Goal: Find specific page/section

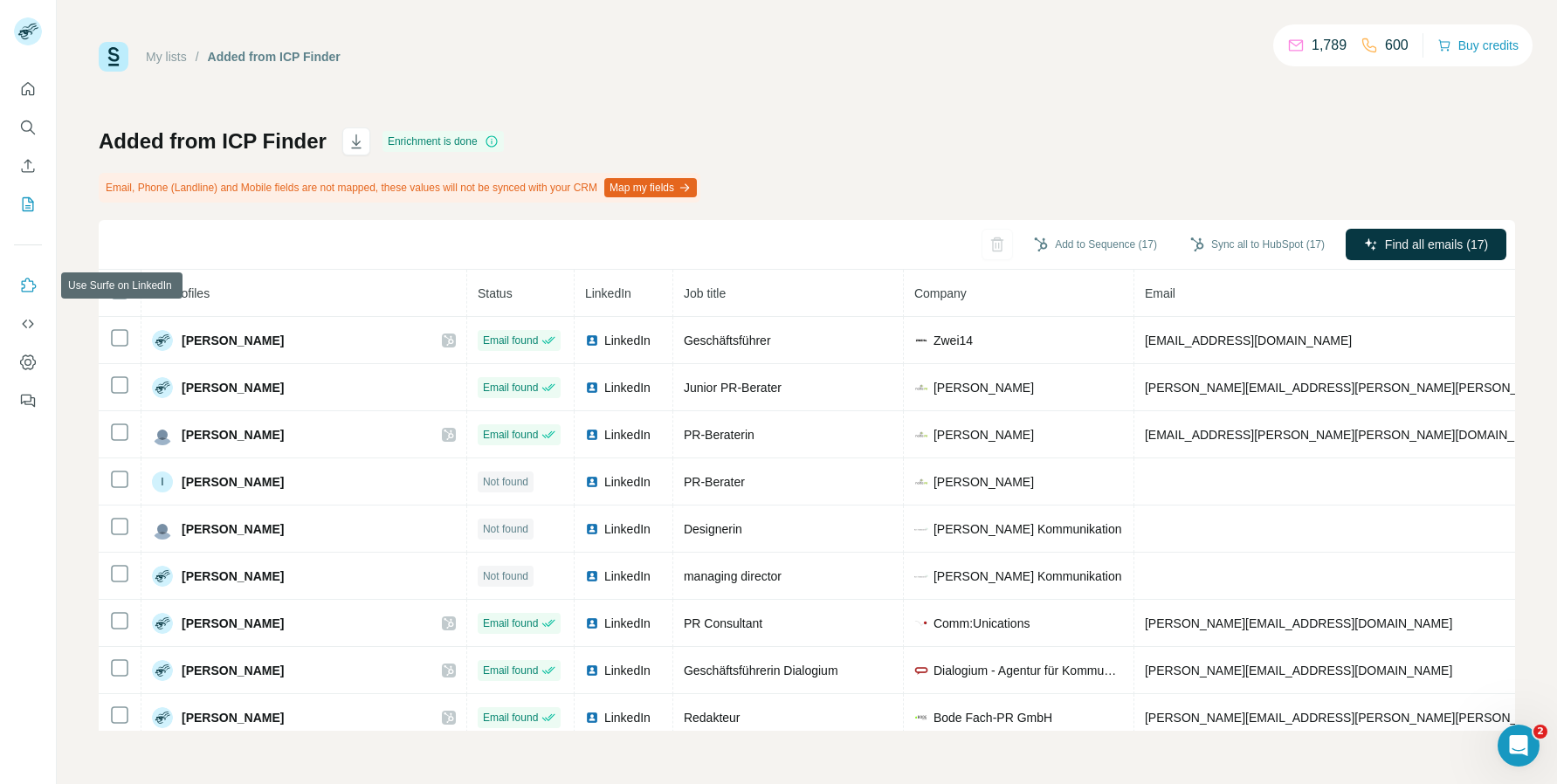
scroll to position [80, 0]
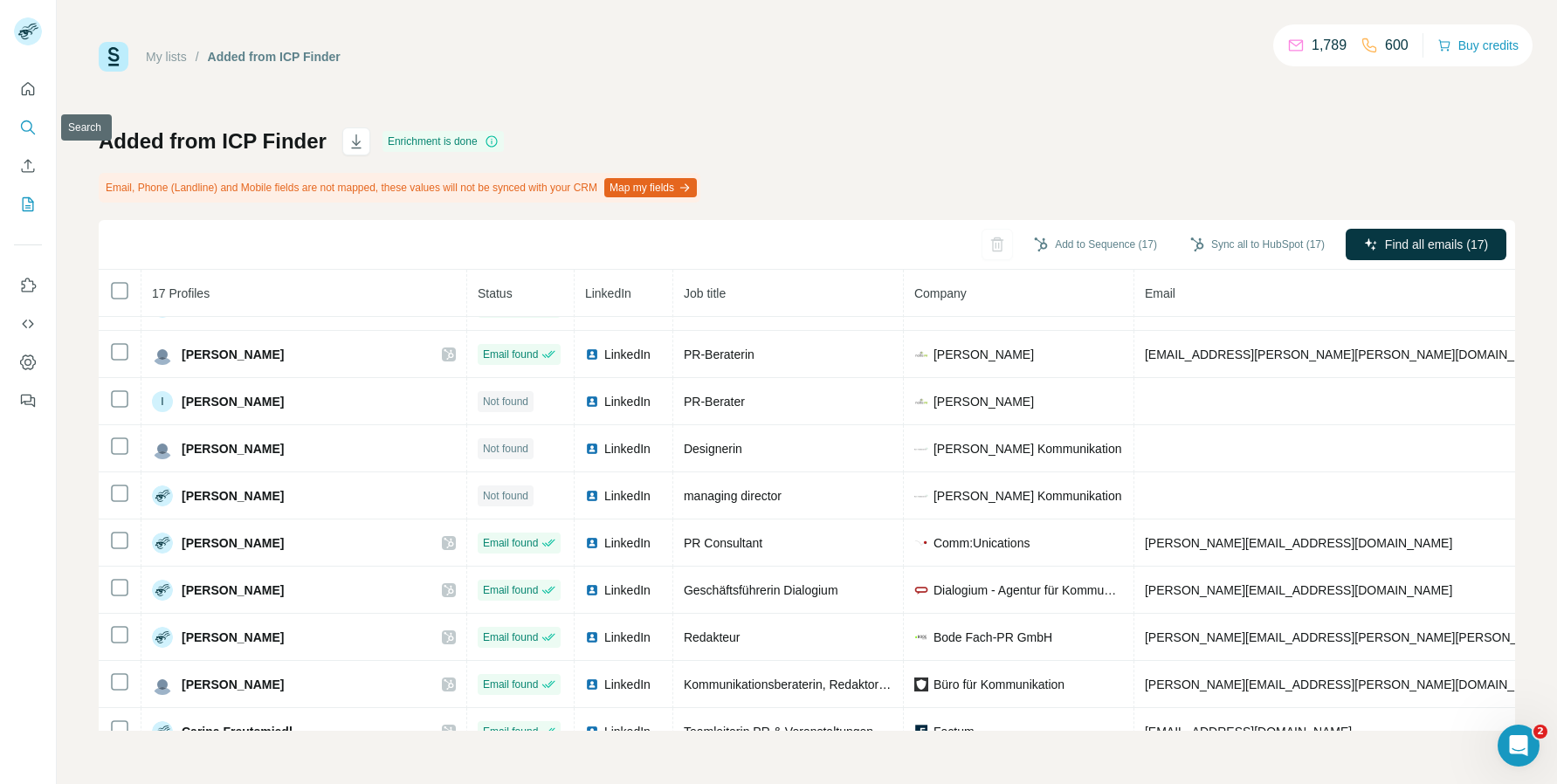
click at [22, 126] on icon "Search" at bounding box center [27, 127] width 17 height 17
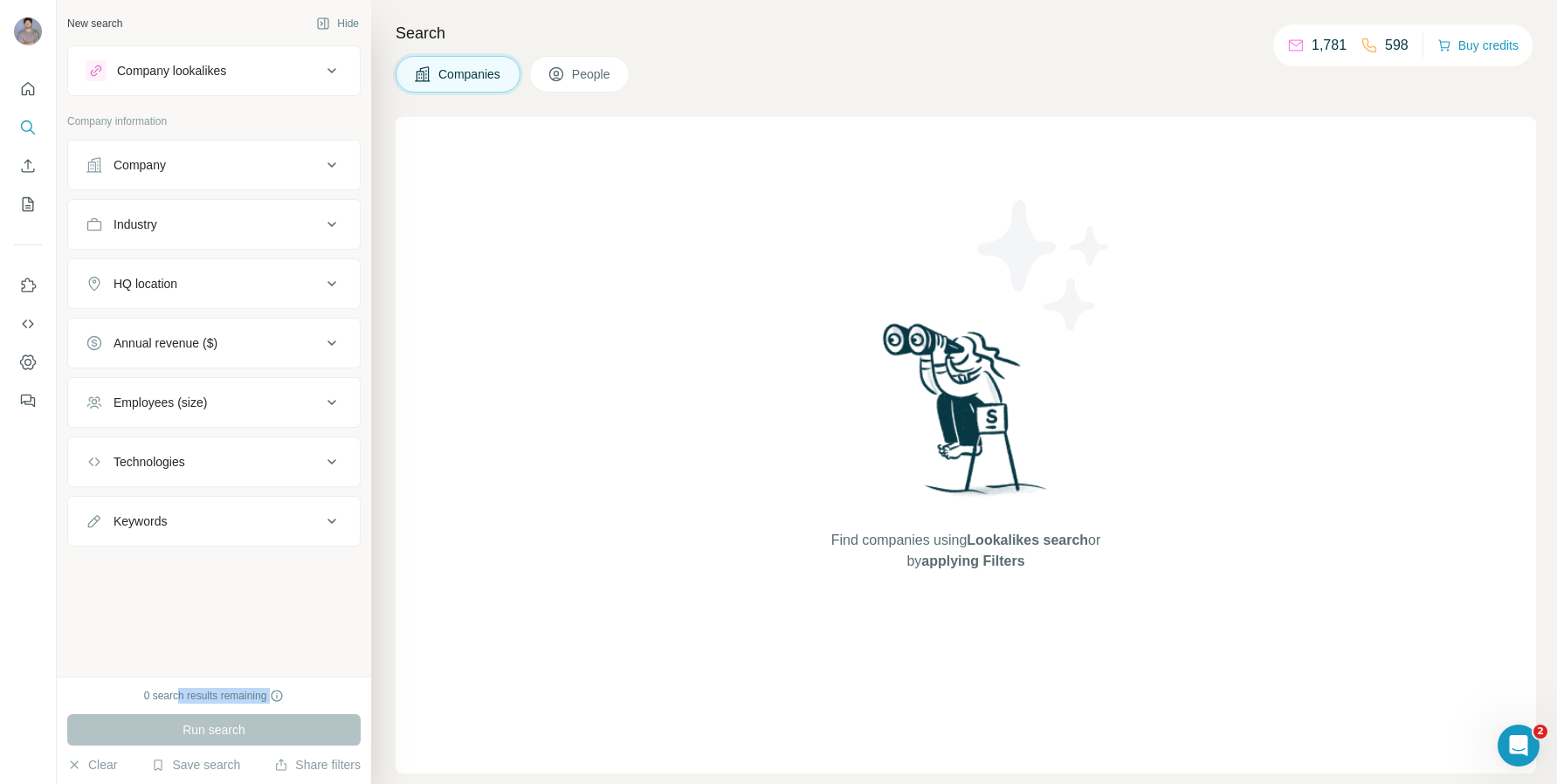
drag, startPoint x: 181, startPoint y: 700, endPoint x: 260, endPoint y: 705, distance: 79.2
click at [260, 705] on div "0 search results remaining Run search Clear Save search Share filters" at bounding box center [214, 730] width 314 height 108
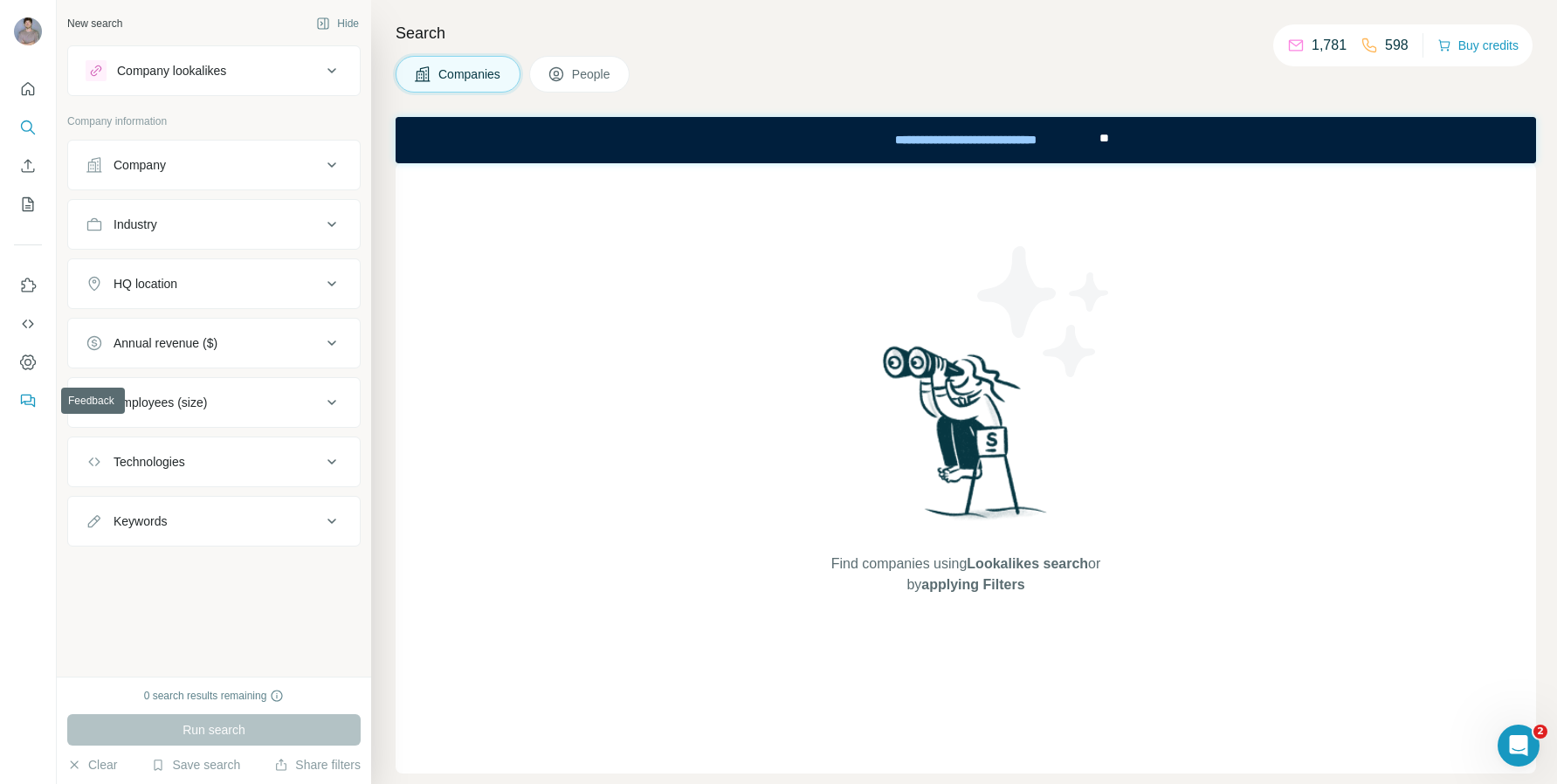
click at [31, 394] on icon "Feedback" at bounding box center [27, 400] width 17 height 17
